Goal: Information Seeking & Learning: Learn about a topic

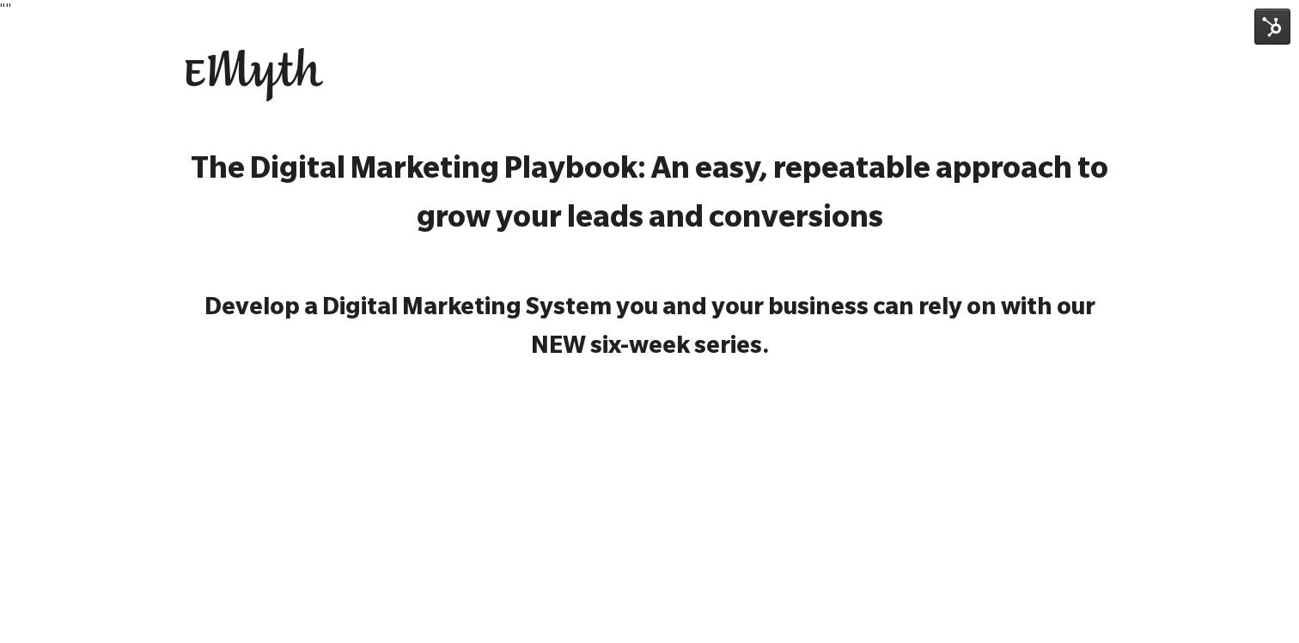
click at [292, 176] on strong "The Digital Marketing Playbook: An easy, repeatable approach to grow your leads…" at bounding box center [649, 197] width 917 height 82
click at [1172, 73] on div "Open main navigation Close main navigation Contact us Contact us" at bounding box center [649, 77] width 1299 height 116
